Goal: Task Accomplishment & Management: Use online tool/utility

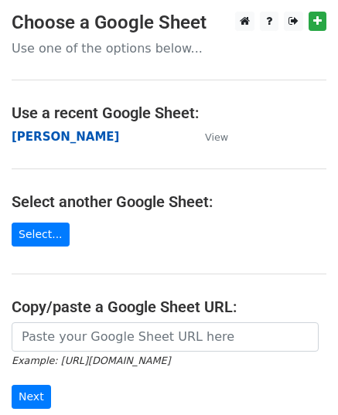
click at [45, 137] on strong "[PERSON_NAME]" at bounding box center [65, 137] width 107 height 14
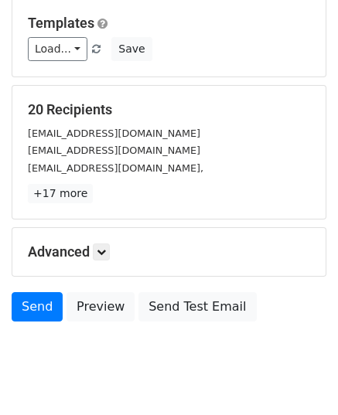
scroll to position [243, 0]
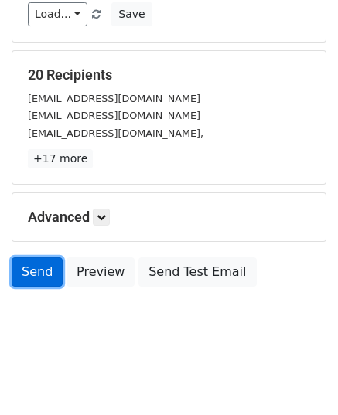
click at [38, 279] on link "Send" at bounding box center [37, 271] width 51 height 29
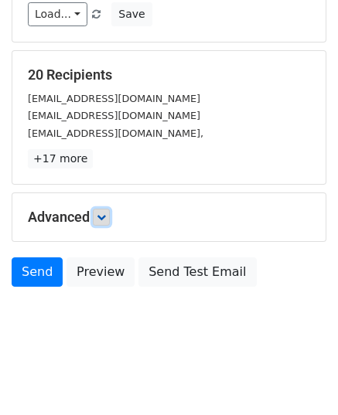
click at [110, 220] on link at bounding box center [101, 217] width 17 height 17
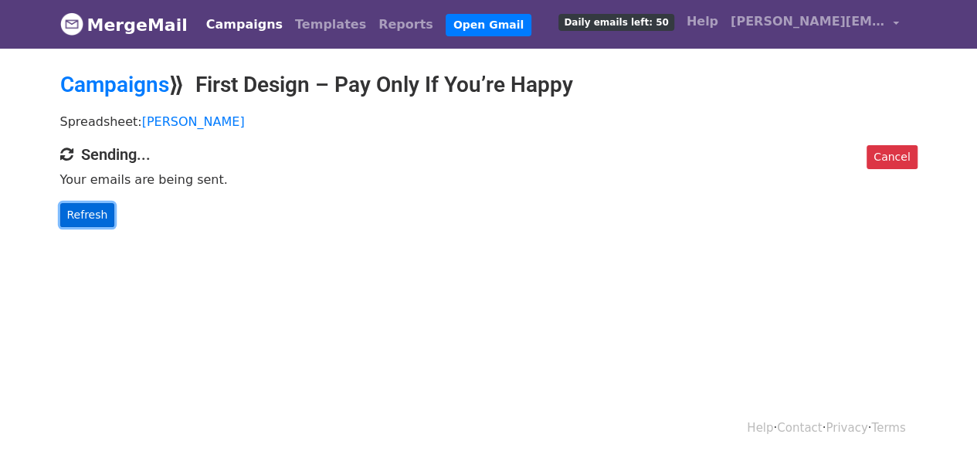
click at [94, 211] on link "Refresh" at bounding box center [87, 215] width 55 height 24
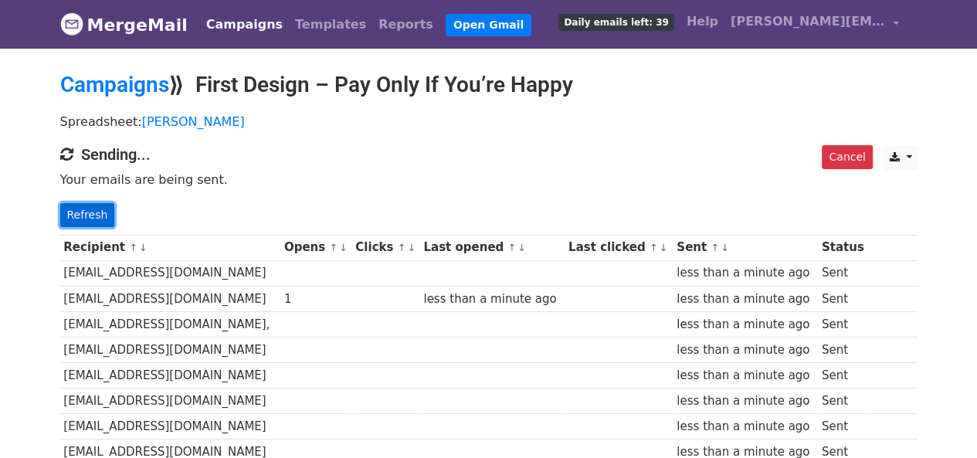
click at [105, 219] on link "Refresh" at bounding box center [87, 215] width 55 height 24
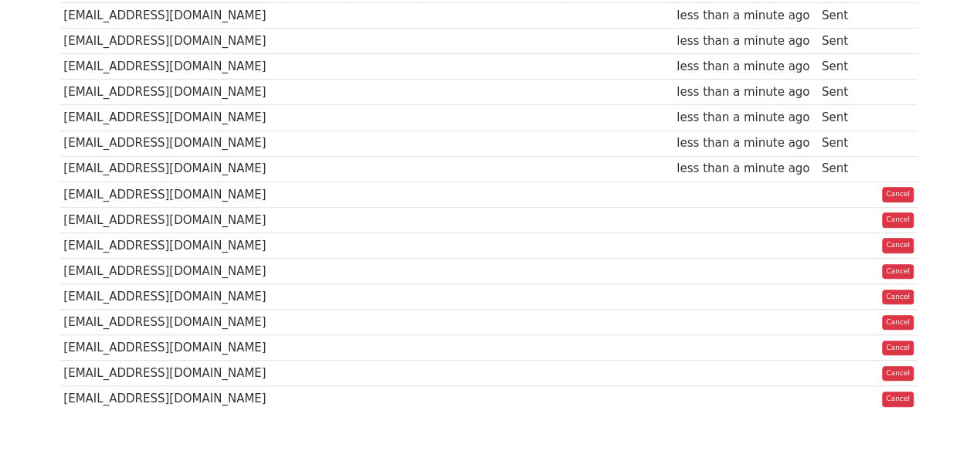
scroll to position [444, 0]
